Goal: Task Accomplishment & Management: Manage account settings

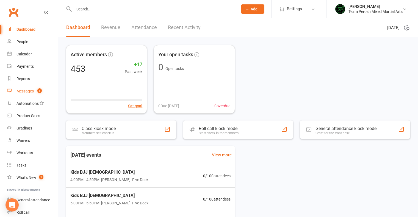
click at [25, 93] on div "Messages" at bounding box center [24, 91] width 17 height 4
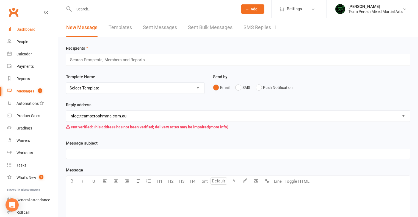
click at [26, 31] on div "Dashboard" at bounding box center [25, 29] width 19 height 4
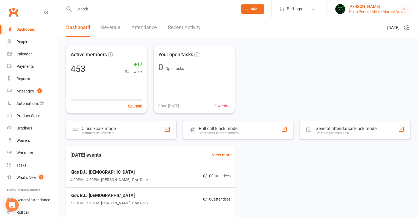
click at [405, 10] on icon at bounding box center [404, 9] width 4 height 4
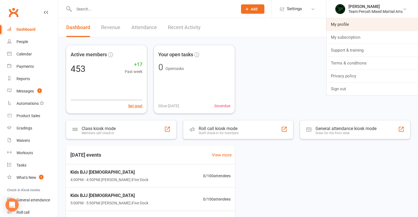
click at [353, 25] on link "My profile" at bounding box center [371, 24] width 91 height 13
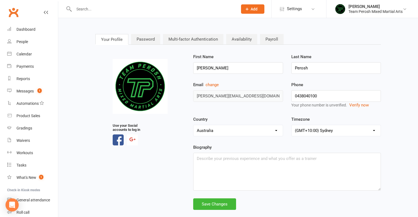
click at [188, 39] on link "Multi-factor Authentication" at bounding box center [193, 39] width 60 height 10
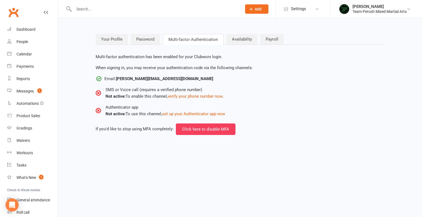
click at [241, 38] on link "Availability" at bounding box center [241, 39] width 31 height 10
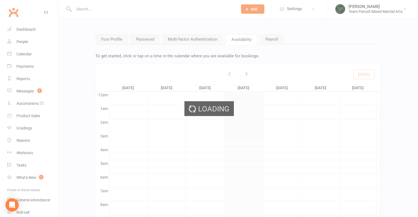
scroll to position [83, 0]
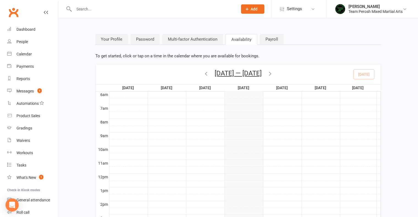
click at [180, 41] on link "Multi-factor Authentication" at bounding box center [192, 39] width 60 height 10
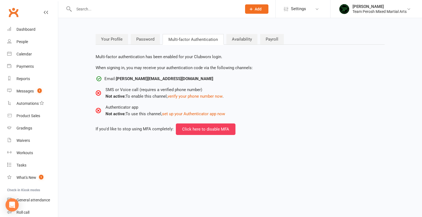
click at [236, 40] on link "Availability" at bounding box center [241, 39] width 31 height 10
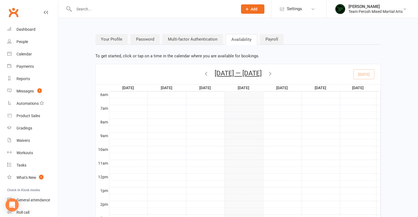
click at [191, 40] on link "Multi-factor Authentication" at bounding box center [192, 39] width 60 height 10
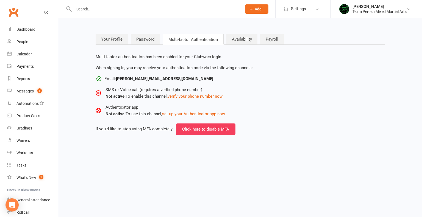
click at [149, 40] on link "Password" at bounding box center [145, 39] width 29 height 10
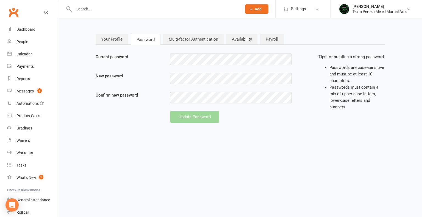
click at [114, 40] on link "Your Profile" at bounding box center [112, 39] width 32 height 10
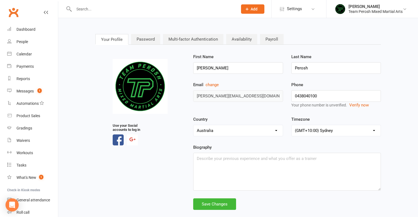
click at [146, 41] on link "Password" at bounding box center [145, 39] width 29 height 10
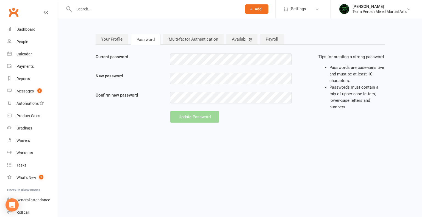
click at [179, 41] on link "Multi-factor Authentication" at bounding box center [193, 39] width 60 height 10
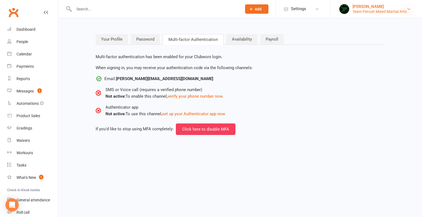
click at [409, 10] on icon at bounding box center [408, 9] width 4 height 4
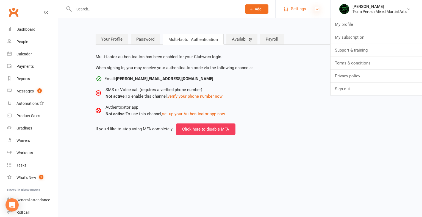
click at [317, 8] on icon at bounding box center [317, 9] width 4 height 4
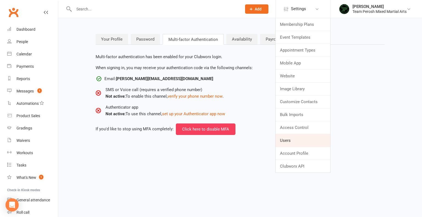
click at [291, 141] on link "Users" at bounding box center [302, 140] width 55 height 13
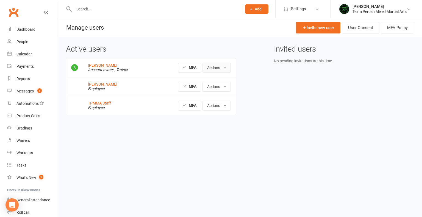
click at [224, 67] on button "Actions" at bounding box center [216, 68] width 28 height 10
click at [226, 105] on button "Actions" at bounding box center [216, 106] width 28 height 10
click at [222, 104] on button "Actions" at bounding box center [216, 106] width 28 height 10
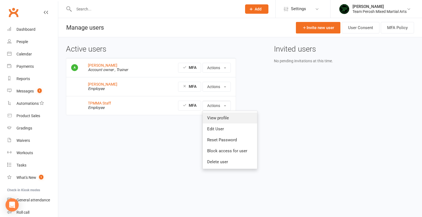
click at [222, 118] on link "View profile" at bounding box center [230, 118] width 54 height 11
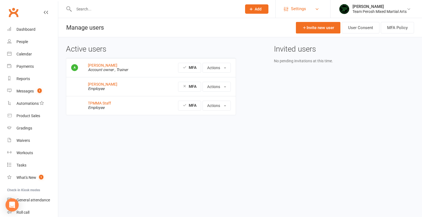
click at [316, 7] on link "Settings" at bounding box center [303, 9] width 38 height 12
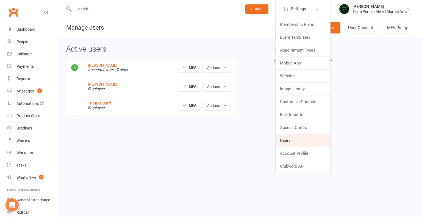
click at [285, 141] on link "Users" at bounding box center [302, 140] width 55 height 13
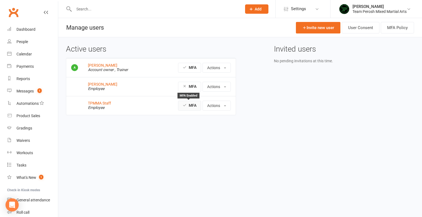
click at [189, 107] on strong "MFA" at bounding box center [193, 105] width 8 height 4
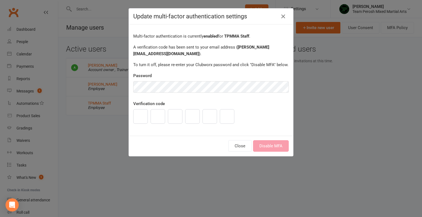
type input "9"
type input "2"
type input "0"
type input "5"
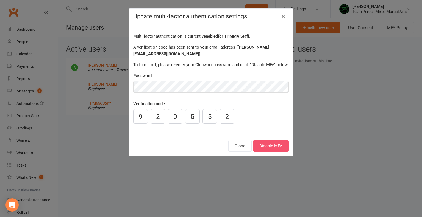
type input "2"
click at [273, 147] on button "Disable MFA" at bounding box center [271, 146] width 36 height 12
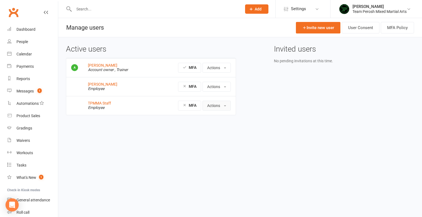
click at [225, 105] on button "Actions" at bounding box center [216, 106] width 28 height 10
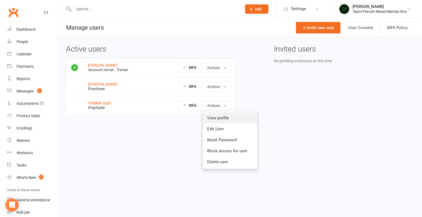
click at [225, 118] on link "View profile" at bounding box center [230, 118] width 54 height 11
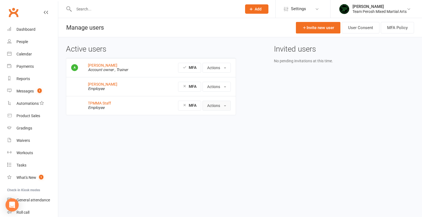
click at [221, 108] on button "Actions" at bounding box center [216, 106] width 28 height 10
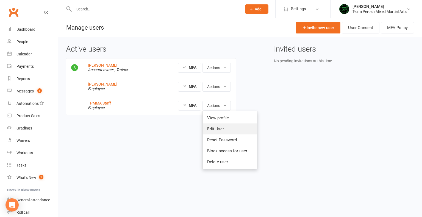
click at [222, 129] on link "Edit User" at bounding box center [230, 129] width 54 height 11
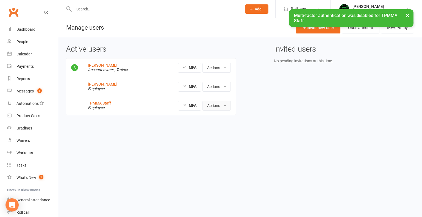
click at [227, 106] on button "Actions" at bounding box center [216, 106] width 28 height 10
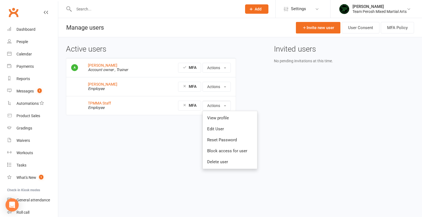
click at [309, 134] on html "Prospect Member Non-attending contact Class / event Appointment Grading event T…" at bounding box center [211, 69] width 422 height 138
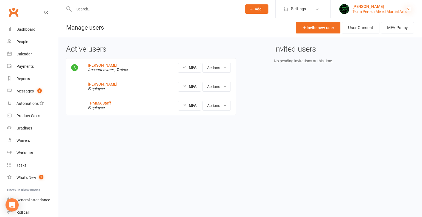
click at [410, 9] on icon at bounding box center [408, 9] width 4 height 4
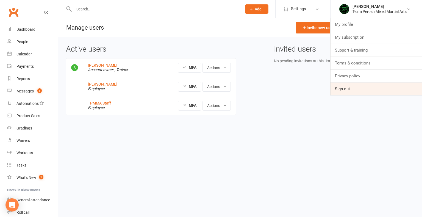
click at [343, 88] on link "Sign out" at bounding box center [375, 89] width 91 height 13
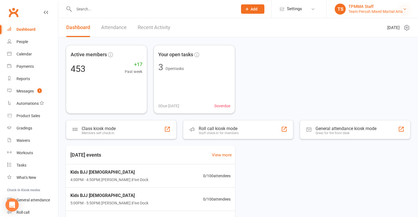
click at [403, 10] on icon at bounding box center [404, 9] width 4 height 4
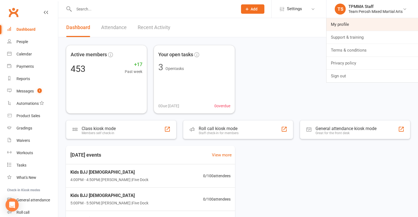
click at [337, 21] on link "My profile" at bounding box center [371, 24] width 91 height 13
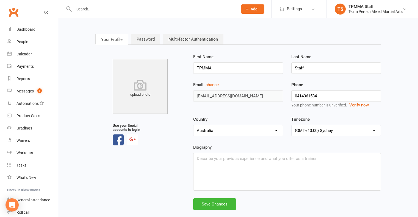
click at [176, 40] on link "Multi-factor Authentication" at bounding box center [193, 39] width 60 height 10
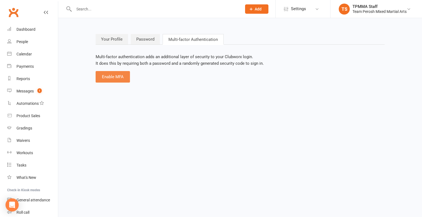
click at [112, 78] on button "Enable MFA" at bounding box center [113, 77] width 34 height 12
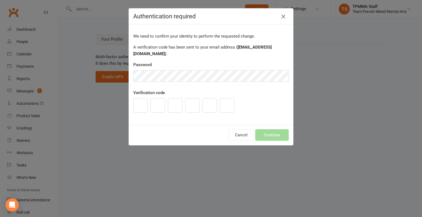
click at [280, 17] on icon "button" at bounding box center [283, 16] width 7 height 7
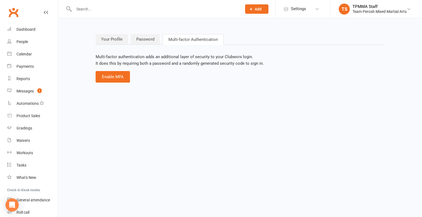
click at [114, 41] on link "Your Profile" at bounding box center [112, 39] width 32 height 10
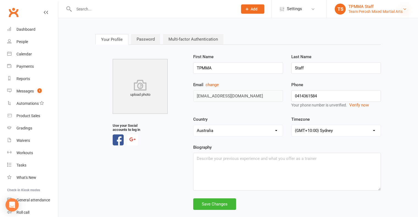
click at [404, 8] on icon at bounding box center [404, 9] width 4 height 4
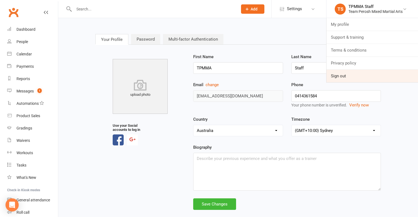
click at [339, 78] on link "Sign out" at bounding box center [371, 76] width 91 height 13
